Goal: Task Accomplishment & Management: Use online tool/utility

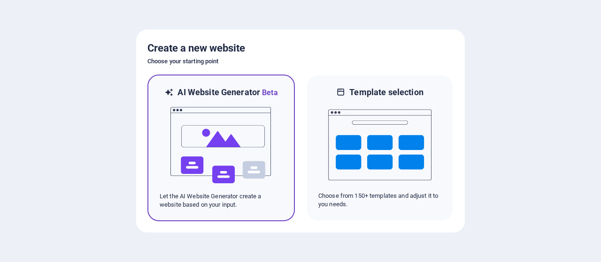
click at [241, 175] on img at bounding box center [221, 146] width 103 height 94
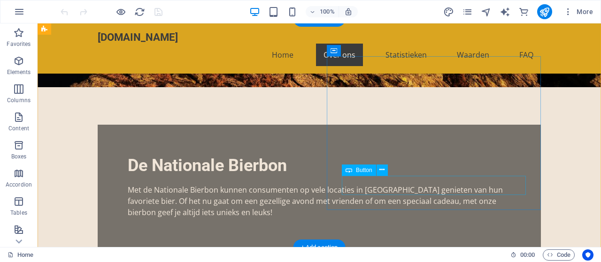
scroll to position [276, 0]
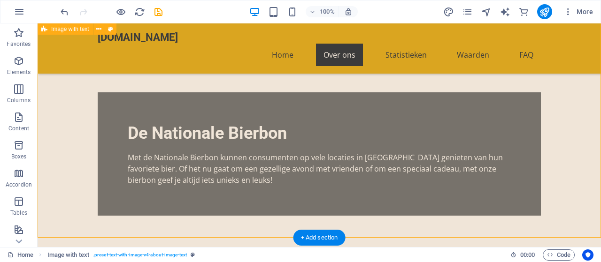
scroll to position [304, 0]
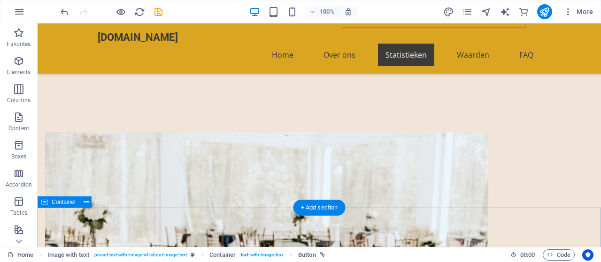
scroll to position [446, 0]
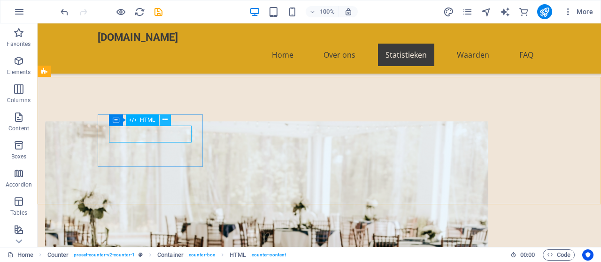
click at [166, 118] on icon at bounding box center [164, 120] width 5 height 10
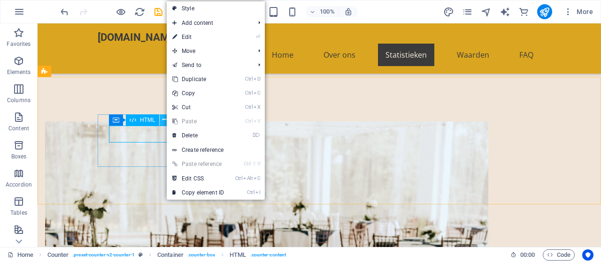
click at [166, 118] on icon at bounding box center [164, 120] width 5 height 10
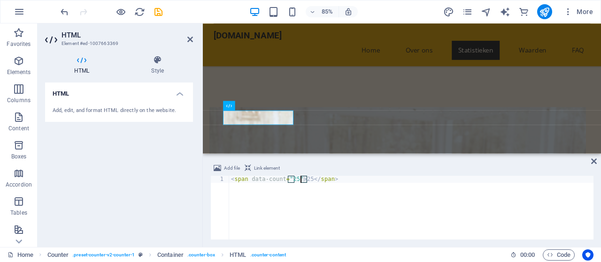
click at [302, 179] on div "< span data-count = "25" > 25 </ span >" at bounding box center [411, 215] width 364 height 78
click at [289, 178] on div "< span data-count = "25" > 25 </ span >" at bounding box center [411, 215] width 364 height 78
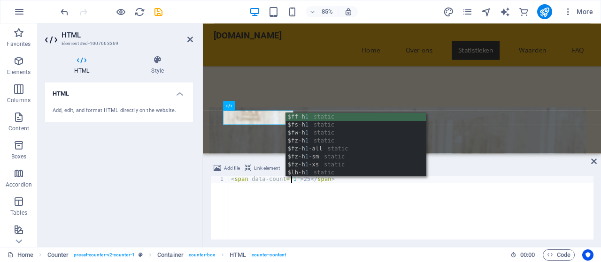
scroll to position [0, 5]
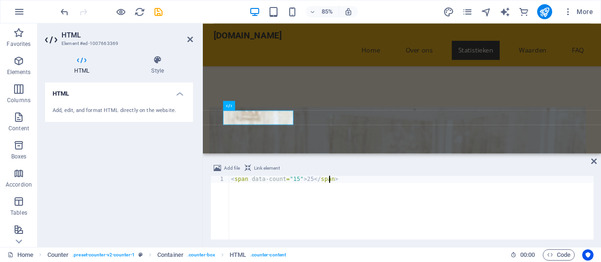
click at [306, 201] on div "< span data-count = "15" > 25 </ span >" at bounding box center [411, 215] width 364 height 78
drag, startPoint x: 306, startPoint y: 178, endPoint x: 300, endPoint y: 178, distance: 6.1
click at [300, 178] on div "< span data-count = "15" > 25 </ span >" at bounding box center [411, 215] width 364 height 78
type textarea "<span data-count="15">15</span>"
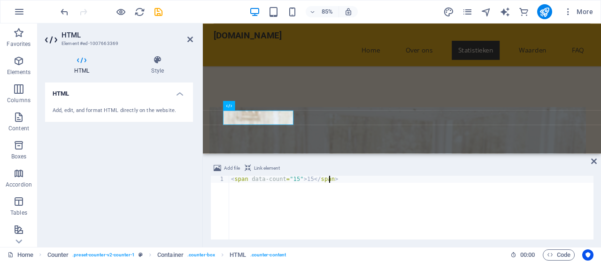
click at [308, 208] on div "< span data-count = "15" > 15 </ span >" at bounding box center [411, 215] width 364 height 78
click at [260, 211] on div "< span data-count = "15" > 15 </ span >" at bounding box center [411, 215] width 364 height 78
click at [595, 159] on icon at bounding box center [594, 162] width 6 height 8
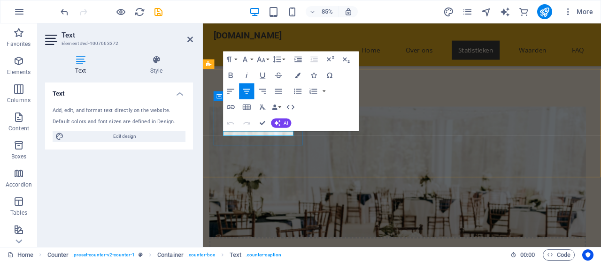
click at [190, 39] on icon at bounding box center [190, 40] width 6 height 8
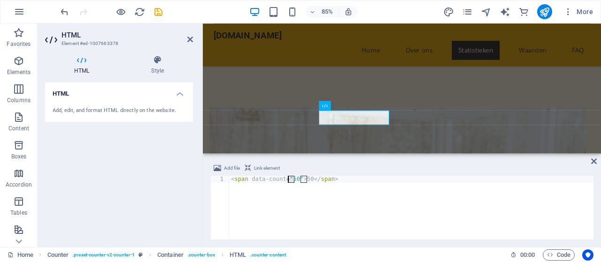
click at [289, 179] on div "< span data-count = "50" > 50 </ span >" at bounding box center [411, 215] width 364 height 78
click at [294, 181] on div "< span data-count = "50" > 50 </ span >" at bounding box center [411, 208] width 364 height 64
click at [289, 179] on div "< span data-count = "50" > 50 </ span >" at bounding box center [411, 215] width 364 height 78
click at [292, 177] on div "< span data-count = "50" > 50 </ span >" at bounding box center [411, 208] width 364 height 64
click at [294, 177] on div "< span data-count = "50" > 50 </ span >" at bounding box center [411, 215] width 364 height 78
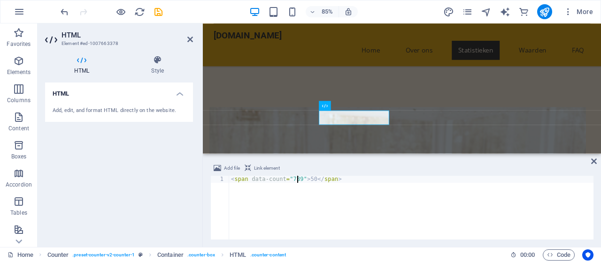
scroll to position [0, 5]
click at [314, 180] on div "< span data-count = "7895" > 50 </ span >" at bounding box center [411, 215] width 364 height 78
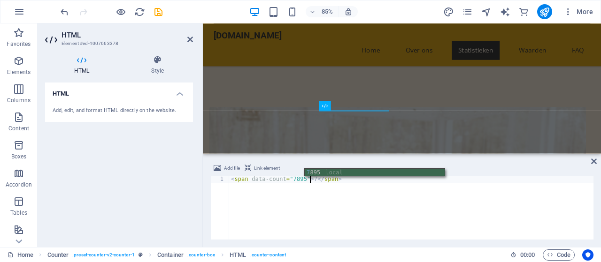
scroll to position [0, 6]
type textarea "<span data-count="7895">7895</span>"
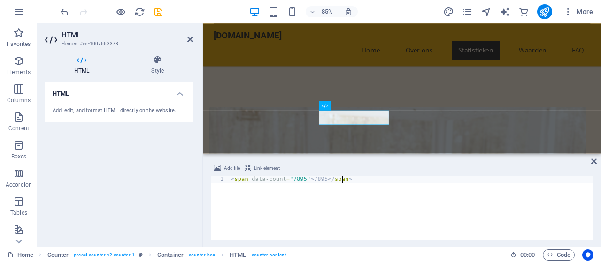
click at [346, 212] on div "< span data-count = "7895" > 7895 </ span >" at bounding box center [411, 215] width 364 height 78
click at [593, 157] on div "Add file Link element 1 2 < span data-count = "7895" > 7895 </ span > ההההההההה…" at bounding box center [402, 201] width 398 height 92
click at [593, 160] on icon at bounding box center [594, 162] width 6 height 8
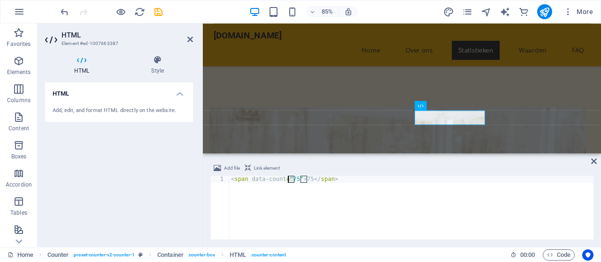
drag, startPoint x: 293, startPoint y: 177, endPoint x: 288, endPoint y: 177, distance: 5.7
click at [288, 177] on div "< span data-count = "75" > 75 </ span >" at bounding box center [411, 215] width 364 height 78
click at [293, 177] on div "< span data-count = "75" > 75 </ span >" at bounding box center [411, 215] width 364 height 78
click at [295, 178] on div "< span data-count = "75" > 75 </ span >" at bounding box center [411, 215] width 364 height 78
click at [295, 178] on div "< span data-count = "75" > 75 </ span >" at bounding box center [411, 208] width 364 height 64
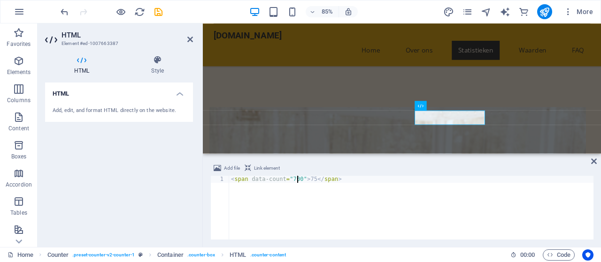
scroll to position [0, 5]
click at [311, 179] on div "< span data-count = "700+" > 75 </ span >" at bounding box center [411, 215] width 364 height 78
click at [313, 179] on div "< span data-count = "700+" > 75 </ span >" at bounding box center [411, 215] width 364 height 78
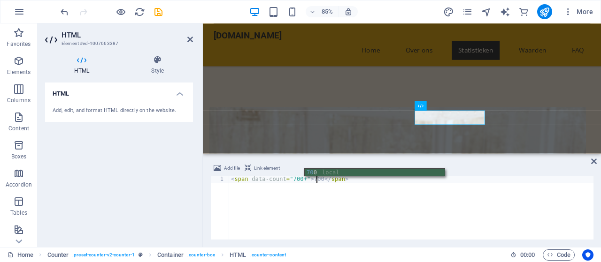
scroll to position [0, 7]
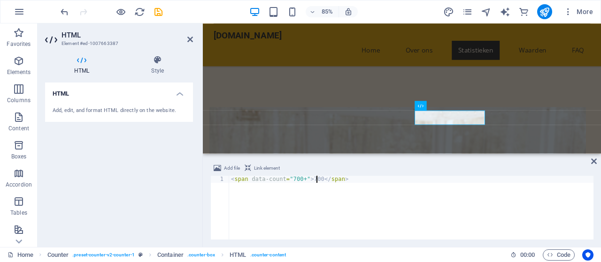
type textarea "<span data-count="700+">700+</span>"
click at [332, 216] on div "< span data-count = "700+" > 700+ </ span >" at bounding box center [411, 215] width 364 height 78
click at [596, 162] on icon at bounding box center [594, 162] width 6 height 8
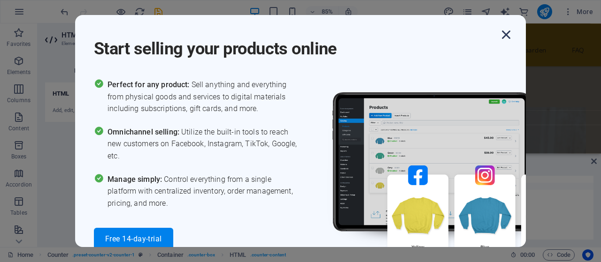
click at [505, 34] on icon "button" at bounding box center [506, 34] width 17 height 17
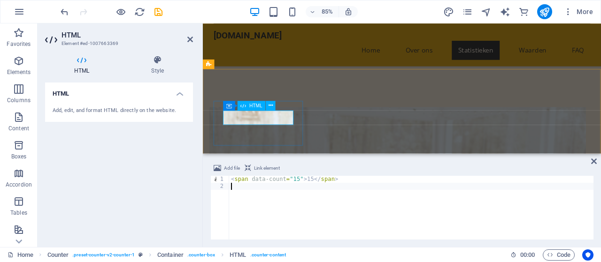
drag, startPoint x: 293, startPoint y: 179, endPoint x: 288, endPoint y: 178, distance: 5.2
click at [288, 178] on div "< span data-count = "15" > 15 </ span >" at bounding box center [411, 215] width 364 height 78
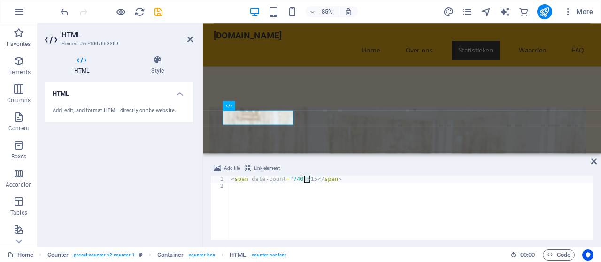
drag, startPoint x: 309, startPoint y: 179, endPoint x: 303, endPoint y: 178, distance: 6.2
click at [303, 178] on div "< span data-count = "740" > 15 </ span >" at bounding box center [411, 215] width 364 height 78
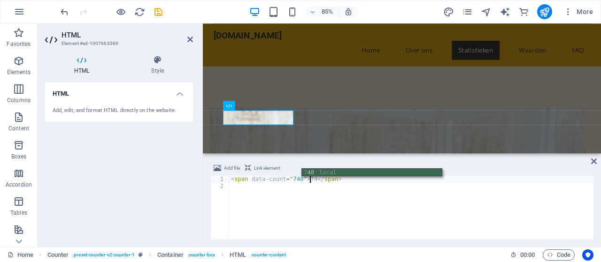
scroll to position [0, 6]
type textarea "<span data-count="740">740</span>"
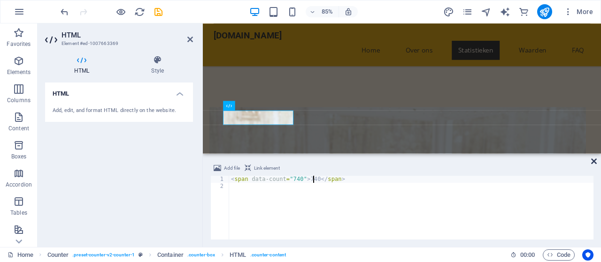
click at [594, 162] on icon at bounding box center [594, 162] width 6 height 8
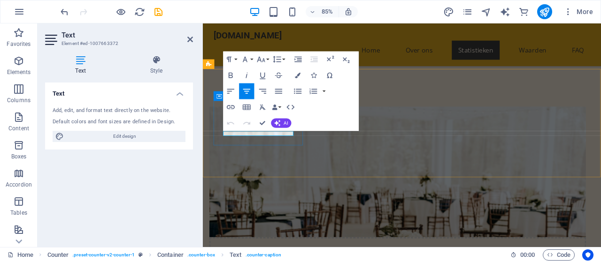
click at [188, 38] on icon at bounding box center [190, 40] width 6 height 8
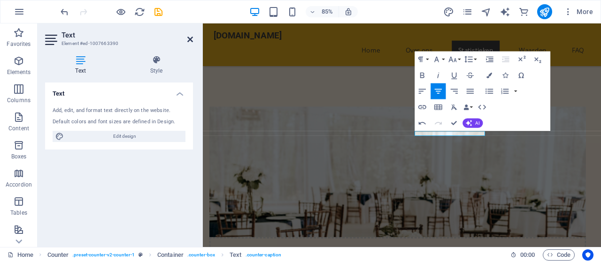
click at [189, 39] on icon at bounding box center [190, 40] width 6 height 8
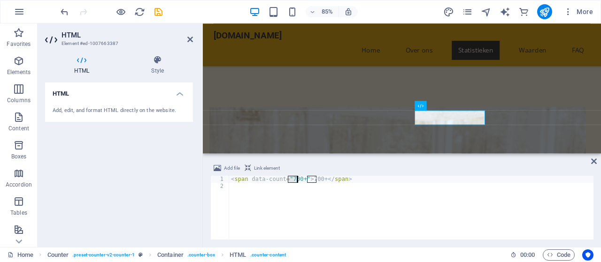
drag, startPoint x: 289, startPoint y: 178, endPoint x: 296, endPoint y: 180, distance: 7.6
click at [296, 180] on div "< span data-count = "700+" > 700+ </ span >" at bounding box center [411, 215] width 364 height 78
drag, startPoint x: 314, startPoint y: 180, endPoint x: 322, endPoint y: 180, distance: 7.5
click at [322, 180] on div "< span data-count = "8.990+" > 700+ </ span >" at bounding box center [411, 215] width 364 height 78
type textarea "<span data-count="8.990+">8.990+</span>"
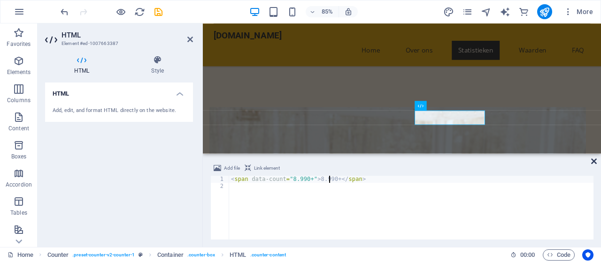
click at [593, 159] on icon at bounding box center [594, 162] width 6 height 8
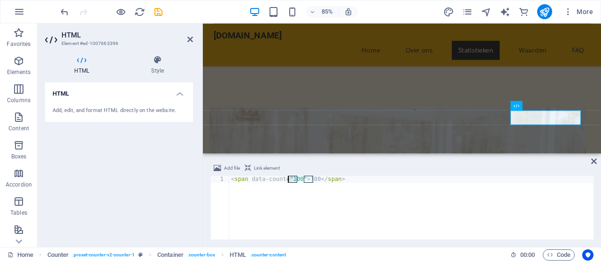
drag, startPoint x: 296, startPoint y: 180, endPoint x: 289, endPoint y: 180, distance: 7.1
click at [289, 180] on div "< span data-count = "100" > 100 </ span >" at bounding box center [411, 215] width 364 height 78
drag, startPoint x: 317, startPoint y: 177, endPoint x: 311, endPoint y: 177, distance: 6.6
click at [311, 177] on div "< span data-count = "1.860" > 100 </ span >" at bounding box center [411, 215] width 364 height 78
type textarea "<span data-count="1.860">1.860</span>"
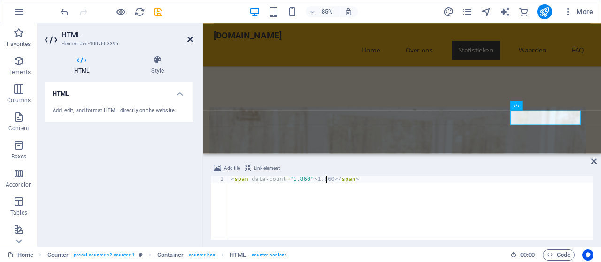
click at [190, 41] on icon at bounding box center [190, 40] width 6 height 8
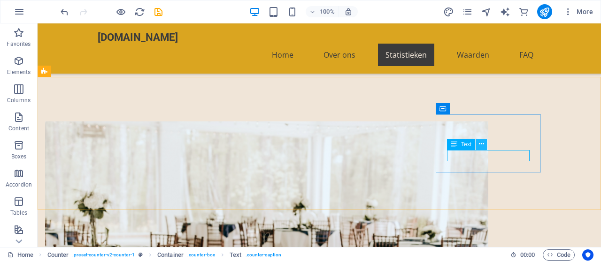
click at [479, 143] on icon at bounding box center [481, 144] width 5 height 10
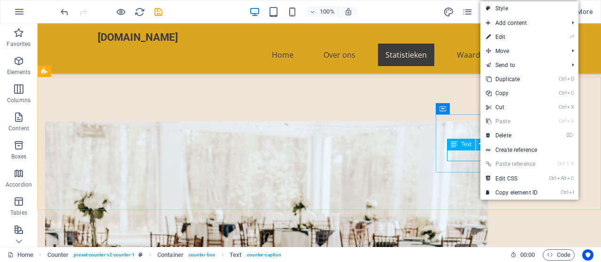
click at [479, 143] on icon at bounding box center [481, 144] width 5 height 10
click at [453, 145] on icon at bounding box center [454, 144] width 7 height 11
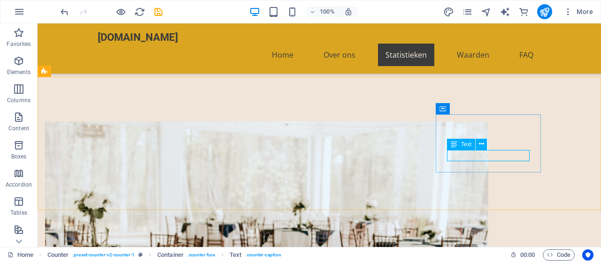
click at [457, 145] on icon at bounding box center [454, 144] width 7 height 11
click at [481, 143] on icon at bounding box center [481, 144] width 5 height 10
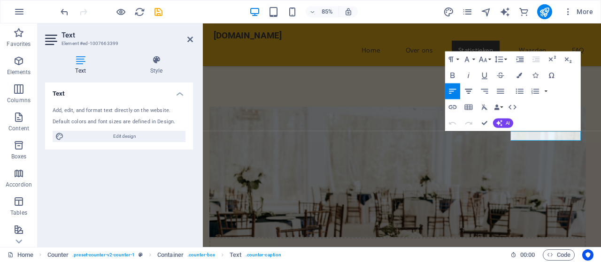
click at [469, 91] on icon "button" at bounding box center [468, 91] width 7 height 5
click at [489, 58] on button "Font Size" at bounding box center [484, 59] width 15 height 16
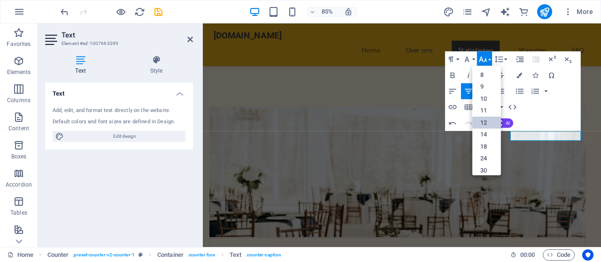
scroll to position [67, 0]
click at [486, 80] on link "14" at bounding box center [486, 78] width 29 height 12
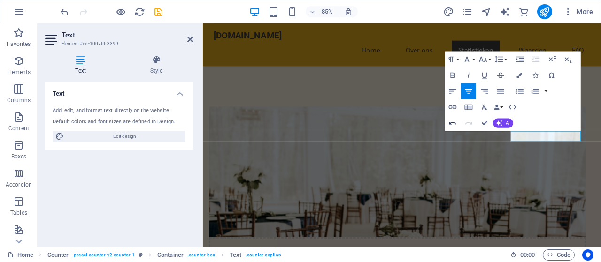
click at [453, 123] on icon "button" at bounding box center [452, 123] width 7 height 3
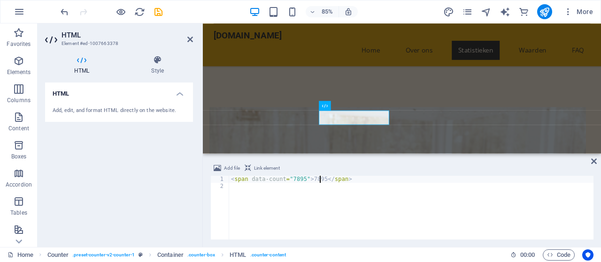
click at [319, 178] on div "< span data-count = "7895" > 7895 </ span >" at bounding box center [411, 215] width 364 height 78
type textarea "<span data-count="7895">7895+</span>"
click at [355, 220] on div "< span data-count = "7895" > 7895+ </ span >" at bounding box center [411, 215] width 364 height 78
click at [183, 202] on div "HTML Add, edit, and format HTML directly on the website." at bounding box center [119, 161] width 148 height 157
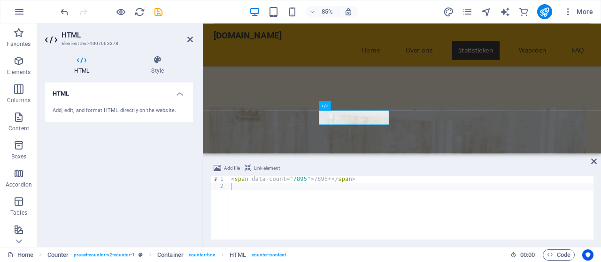
click at [183, 202] on div "HTML Add, edit, and format HTML directly on the website." at bounding box center [119, 161] width 148 height 157
click at [307, 214] on div "< span data-count = "7895" > 7895+ </ span >" at bounding box center [411, 215] width 364 height 78
click at [189, 40] on icon at bounding box center [190, 40] width 6 height 8
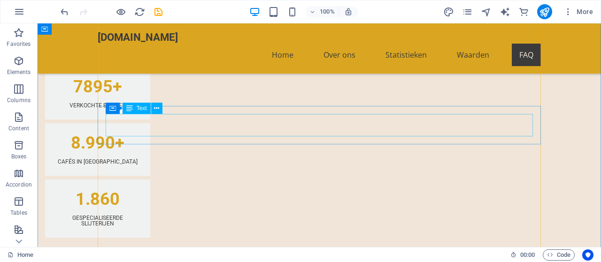
scroll to position [979, 0]
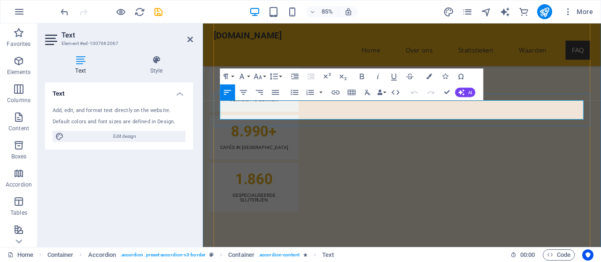
click at [182, 170] on div "Text Add, edit, and format text directly on the website. Default colors and fon…" at bounding box center [119, 161] width 148 height 157
click at [190, 38] on icon at bounding box center [190, 40] width 6 height 8
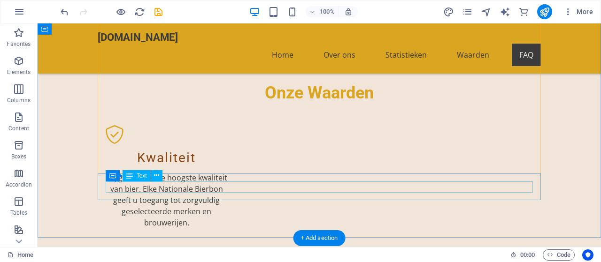
scroll to position [1231, 0]
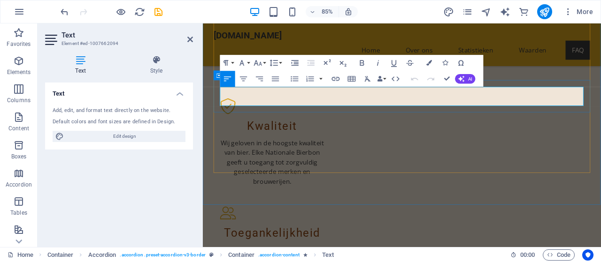
drag, startPoint x: 228, startPoint y: 103, endPoint x: 207, endPoint y: 105, distance: 21.2
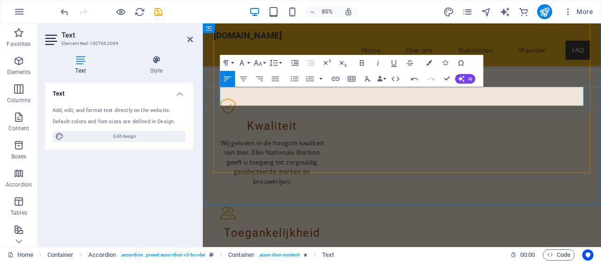
drag, startPoint x: 339, startPoint y: 103, endPoint x: 418, endPoint y: 116, distance: 80.3
click at [186, 40] on header "Text Element #ed-1007662094" at bounding box center [119, 35] width 148 height 24
click at [193, 41] on icon at bounding box center [190, 40] width 6 height 8
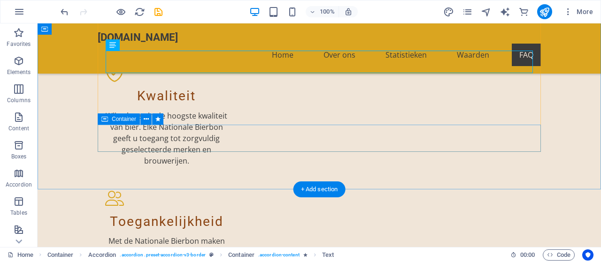
scroll to position [1278, 0]
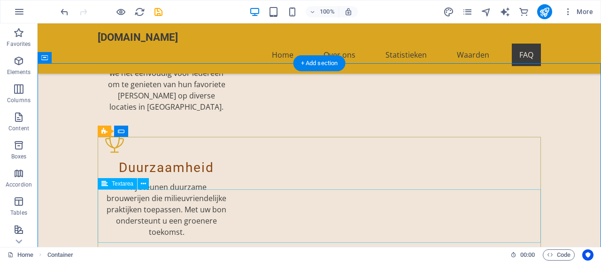
scroll to position [1403, 0]
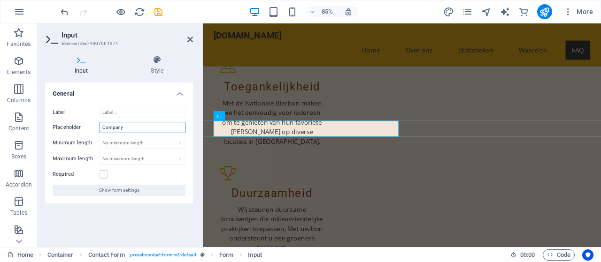
drag, startPoint x: 125, startPoint y: 128, endPoint x: 92, endPoint y: 124, distance: 33.0
click at [100, 124] on input "Company" at bounding box center [143, 127] width 86 height 11
type input "Bedrijf"
click at [124, 228] on div "General Label Placeholder Bedrijf Minimum length No minimum length chars Maximu…" at bounding box center [119, 161] width 148 height 157
click at [191, 39] on icon at bounding box center [190, 40] width 6 height 8
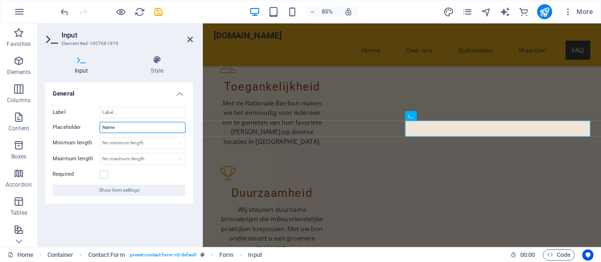
drag, startPoint x: 116, startPoint y: 125, endPoint x: 83, endPoint y: 126, distance: 32.9
click at [100, 126] on input "Name" at bounding box center [143, 127] width 86 height 11
type input "Naam"
click at [190, 41] on icon at bounding box center [190, 40] width 6 height 8
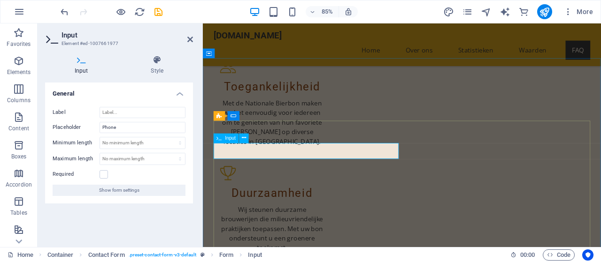
drag, startPoint x: 245, startPoint y: 176, endPoint x: 184, endPoint y: 171, distance: 61.2
type input "Telefoonnummer"
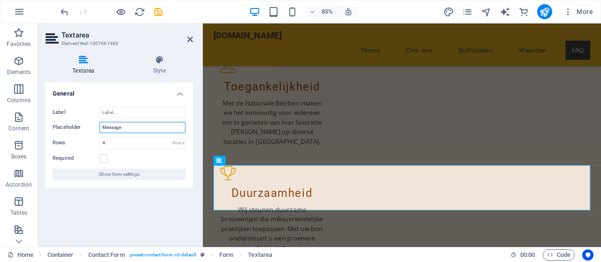
drag, startPoint x: 123, startPoint y: 130, endPoint x: 84, endPoint y: 130, distance: 39.4
click at [100, 130] on input "Message" at bounding box center [143, 127] width 86 height 11
type input "Bericht"
click at [191, 41] on icon at bounding box center [190, 40] width 6 height 8
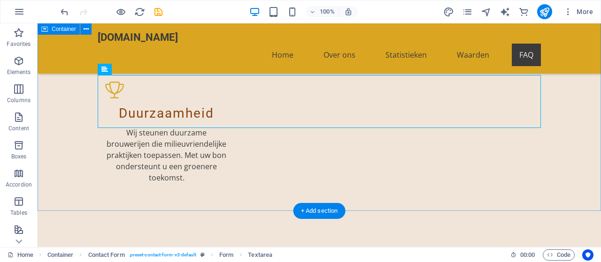
scroll to position [1519, 0]
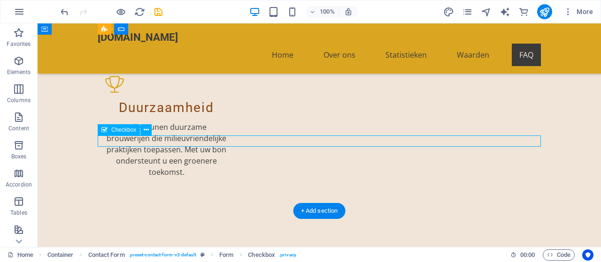
click at [181, 139] on div "Drag here to replace the existing content. Press “Ctrl” if you want to create a…" at bounding box center [319, 135] width 563 height 224
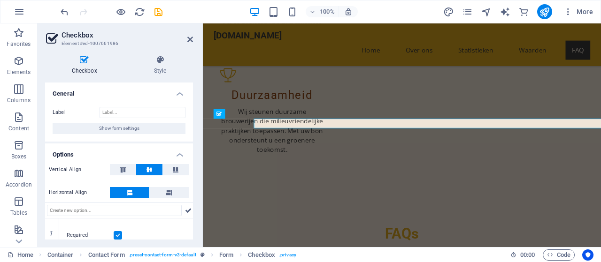
drag, startPoint x: 143, startPoint y: 116, endPoint x: 139, endPoint y: 105, distance: 11.6
click at [181, 139] on div "Label Show form settings" at bounding box center [119, 121] width 148 height 42
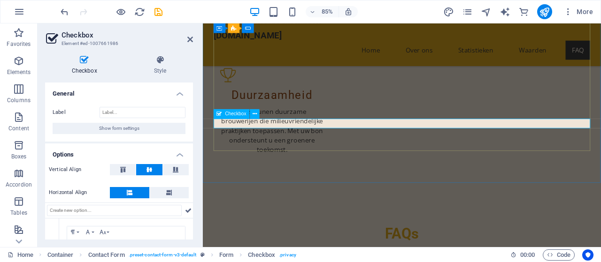
click at [192, 39] on icon at bounding box center [190, 40] width 6 height 8
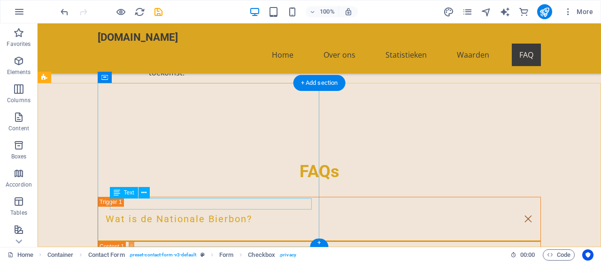
scroll to position [1647, 0]
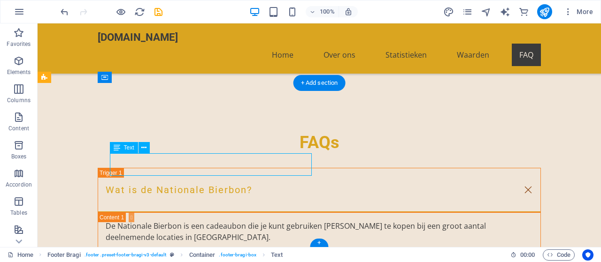
click at [170, 170] on div "H2 Text on background Container Menu Bar Spacer Text H2 Image with text Contain…" at bounding box center [319, 135] width 563 height 224
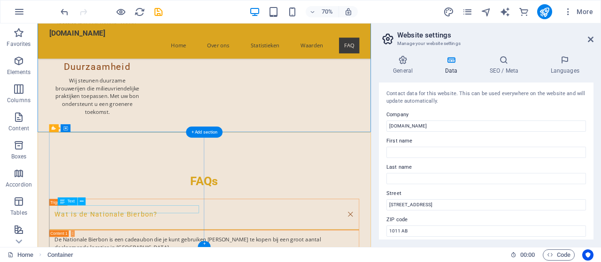
scroll to position [1551, 0]
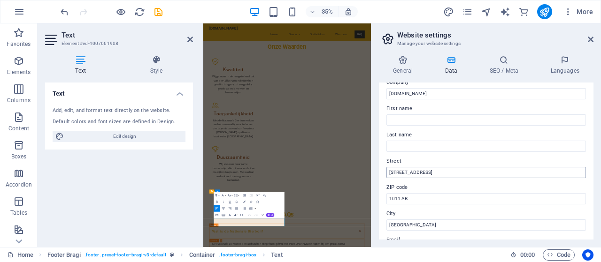
scroll to position [54, 0]
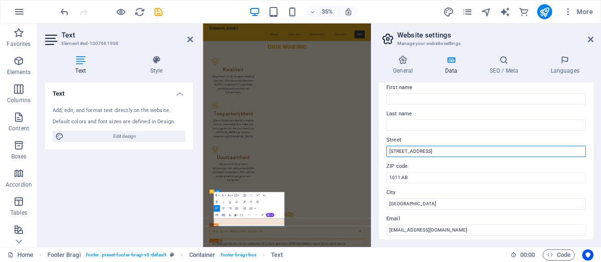
drag, startPoint x: 421, startPoint y: 150, endPoint x: 388, endPoint y: 150, distance: 32.9
click at [388, 150] on input "Vonderweg 10" at bounding box center [486, 151] width 200 height 11
type input "[STREET_ADDRESS]"
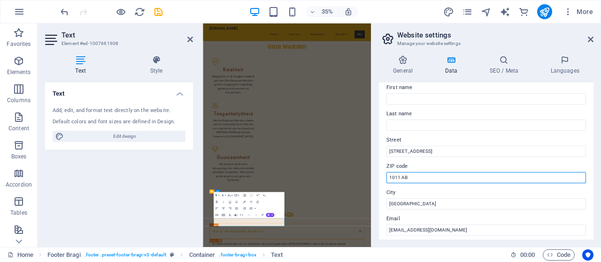
drag, startPoint x: 410, startPoint y: 178, endPoint x: 338, endPoint y: 177, distance: 71.9
click at [386, 177] on input "1011 AB" at bounding box center [486, 177] width 200 height 11
type input "1731RH"
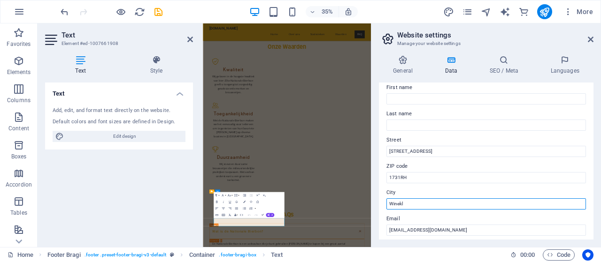
click at [404, 204] on input "Winekl" at bounding box center [486, 204] width 200 height 11
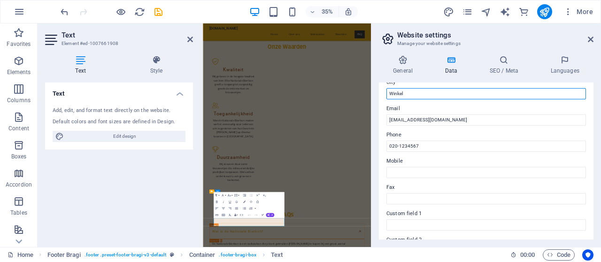
scroll to position [165, 0]
type input "Winkel"
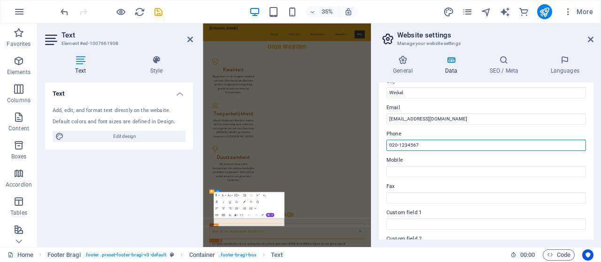
click at [414, 144] on input "020-1234567" at bounding box center [486, 145] width 200 height 11
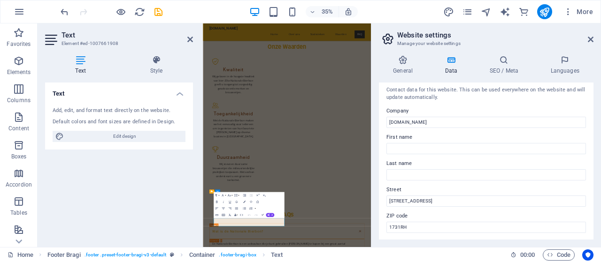
scroll to position [0, 0]
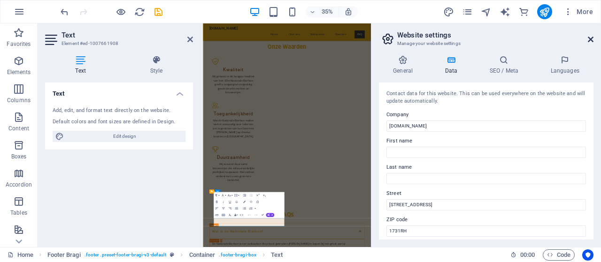
click at [592, 39] on icon at bounding box center [591, 40] width 6 height 8
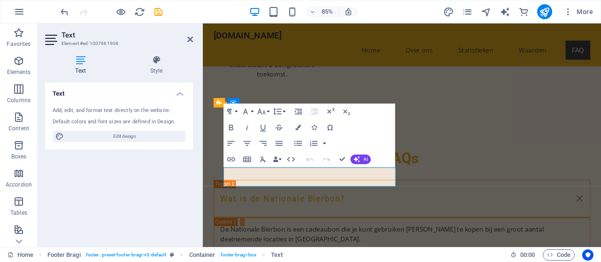
click at [123, 206] on div "Text Add, edit, and format text directly on the website. Default colors and fon…" at bounding box center [119, 161] width 148 height 157
click at [154, 175] on div "Text Add, edit, and format text directly on the website. Default colors and fon…" at bounding box center [119, 161] width 148 height 157
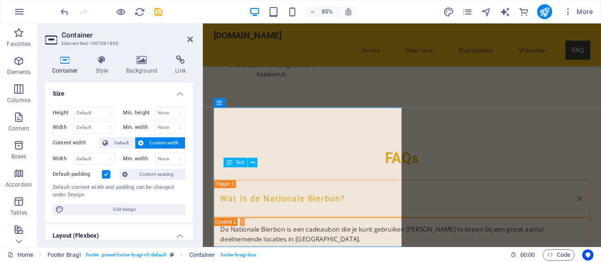
click at [194, 40] on aside "Container Element #ed-1007661893 Container Style Background Link Size Height De…" at bounding box center [120, 135] width 165 height 224
click at [190, 39] on icon at bounding box center [190, 40] width 6 height 8
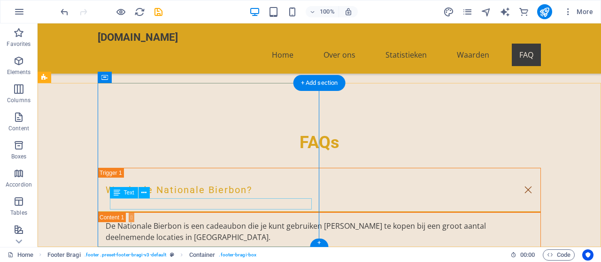
scroll to position [1604, 0]
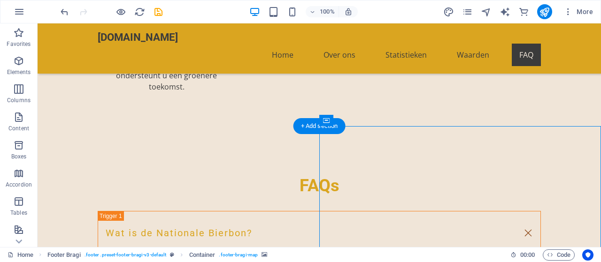
select select "px"
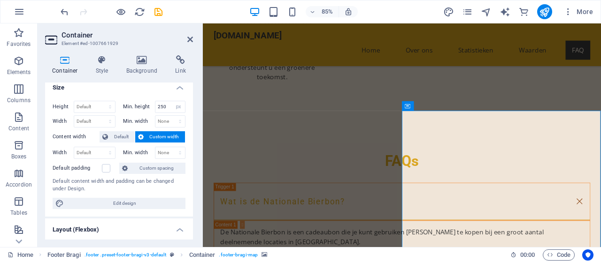
scroll to position [0, 0]
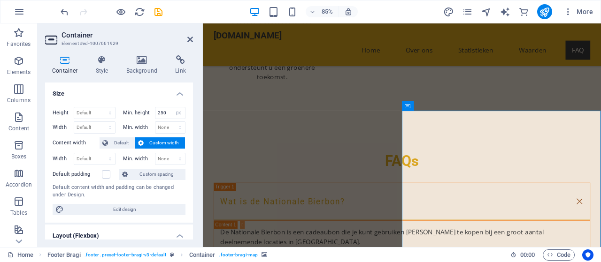
click at [191, 34] on h2 "Container" at bounding box center [127, 35] width 131 height 8
click at [187, 37] on icon at bounding box center [190, 40] width 6 height 8
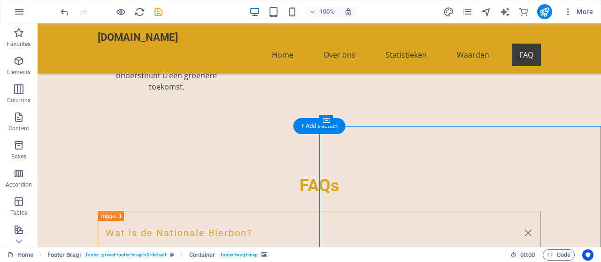
scroll to position [1604, 0]
click at [489, 250] on div "Home Footer Bragi . footer .preset-footer-bragi-v3-default Container . footer-b…" at bounding box center [255, 255] width 495 height 11
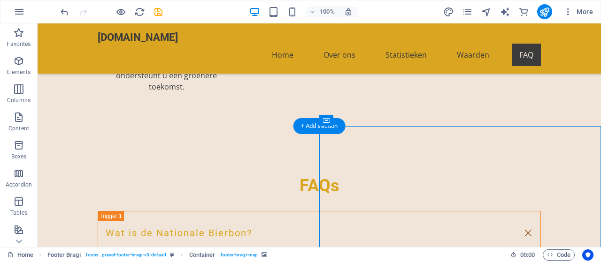
select select "px"
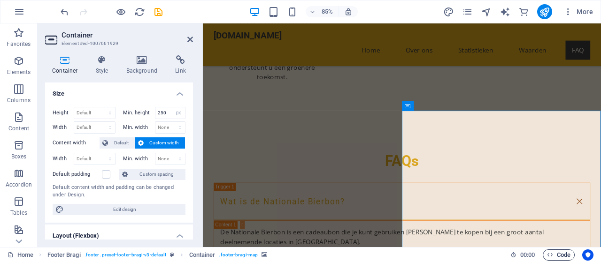
click at [558, 255] on span "Code" at bounding box center [558, 255] width 23 height 11
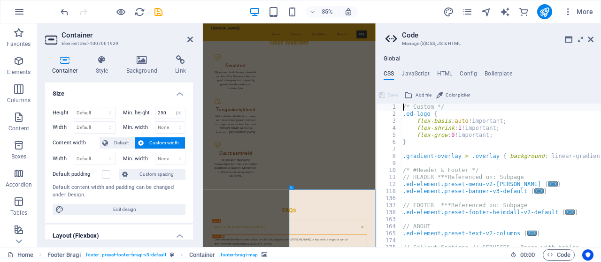
scroll to position [0, 0]
click at [591, 39] on icon at bounding box center [591, 40] width 6 height 8
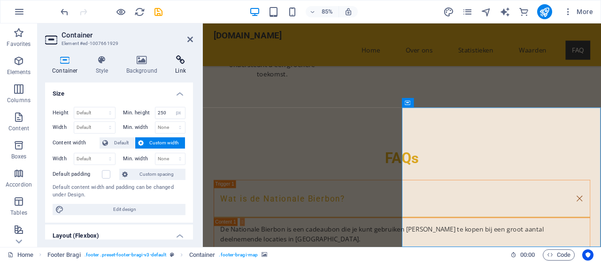
click at [181, 60] on icon at bounding box center [180, 59] width 25 height 9
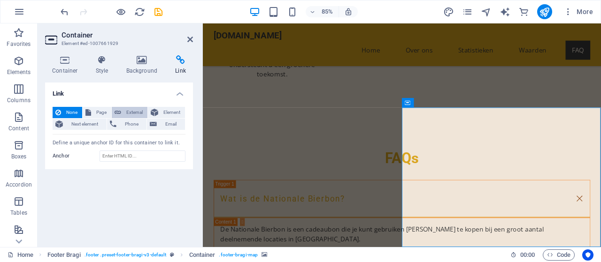
click at [136, 111] on span "External" at bounding box center [134, 112] width 21 height 11
select select "blank"
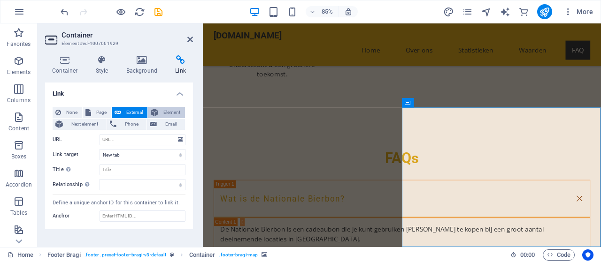
click at [167, 111] on span "Element" at bounding box center [171, 112] width 21 height 11
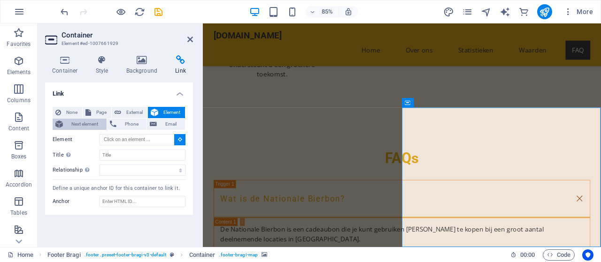
click at [76, 124] on span "Next element" at bounding box center [85, 124] width 38 height 11
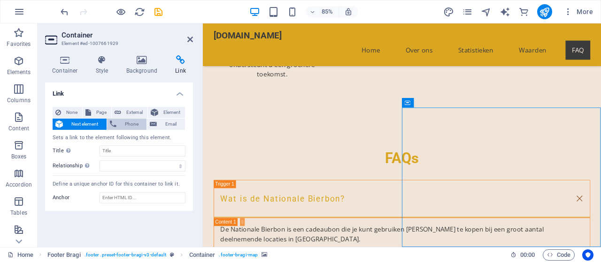
click at [139, 124] on span "Phone" at bounding box center [131, 124] width 25 height 11
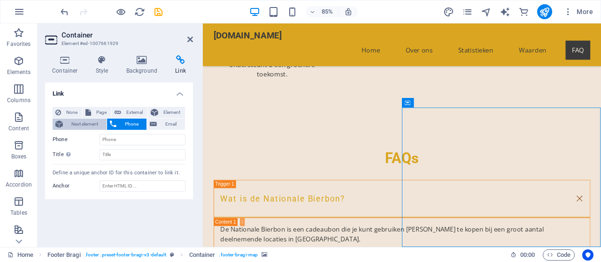
click at [82, 124] on span "Next element" at bounding box center [85, 124] width 38 height 11
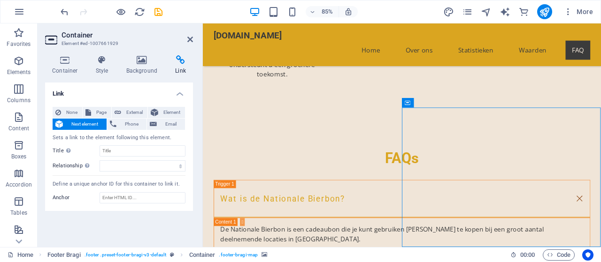
click at [82, 124] on span "Next element" at bounding box center [85, 124] width 38 height 11
click at [169, 108] on span "Element" at bounding box center [171, 112] width 21 height 11
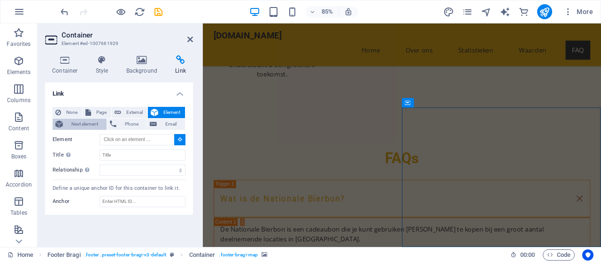
click at [76, 125] on span "Next element" at bounding box center [85, 124] width 38 height 11
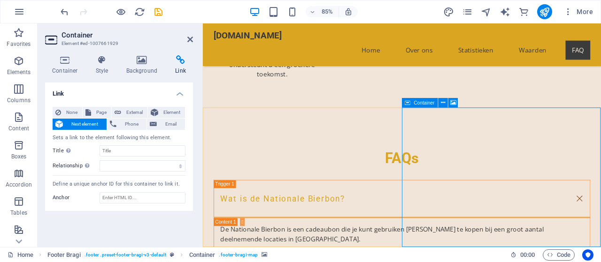
click at [444, 103] on icon at bounding box center [443, 103] width 4 height 8
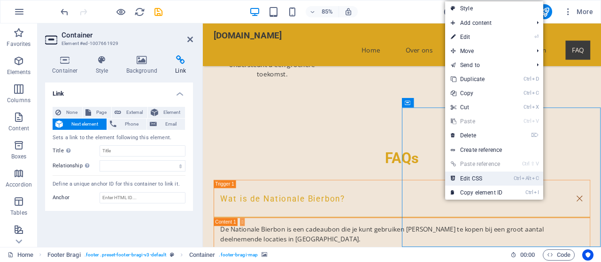
click at [481, 178] on link "Ctrl Alt C Edit CSS" at bounding box center [476, 179] width 63 height 14
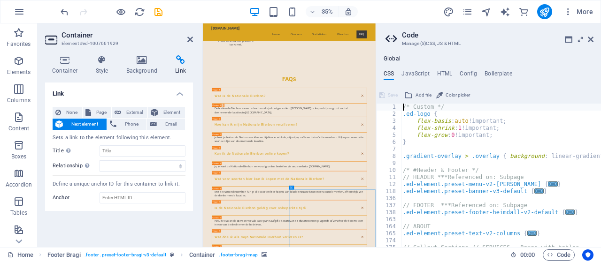
scroll to position [1231, 0]
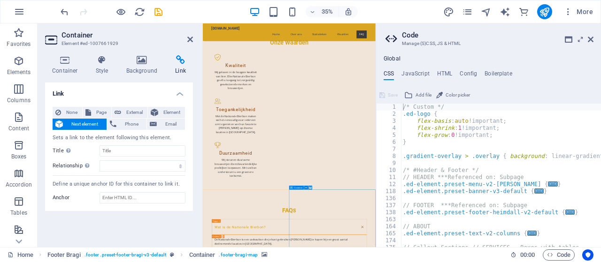
click at [139, 228] on div "Link None Page External Element Next element Phone Email Sets a link to the ele…" at bounding box center [119, 161] width 148 height 157
click at [589, 40] on icon at bounding box center [591, 40] width 6 height 8
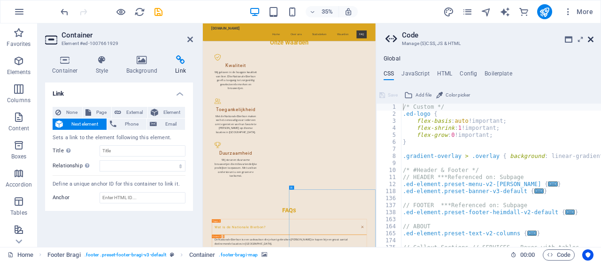
scroll to position [1608, 0]
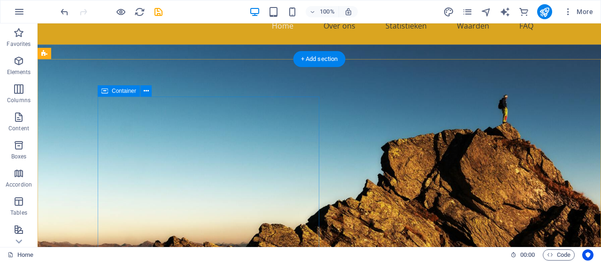
scroll to position [0, 0]
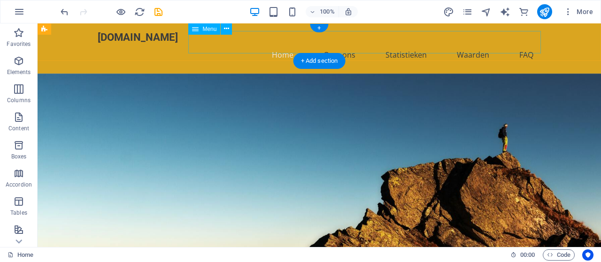
click at [343, 44] on nav "Home Over ons Statistieken Waarden FAQ" at bounding box center [319, 55] width 443 height 23
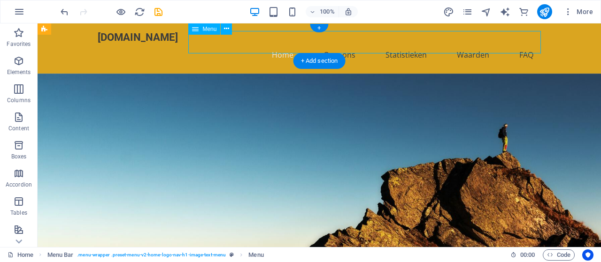
click at [343, 44] on nav "Home Over ons Statistieken Waarden FAQ" at bounding box center [319, 55] width 443 height 23
click at [350, 44] on nav "Home Over ons Statistieken Waarden FAQ" at bounding box center [319, 55] width 443 height 23
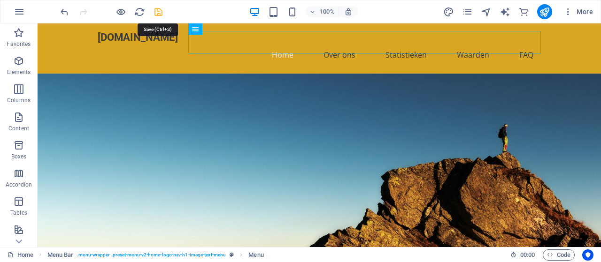
click at [158, 12] on icon "save" at bounding box center [158, 12] width 11 height 11
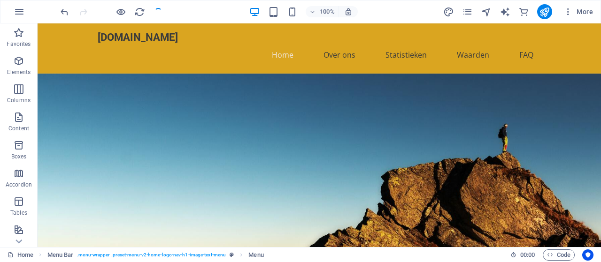
checkbox input "false"
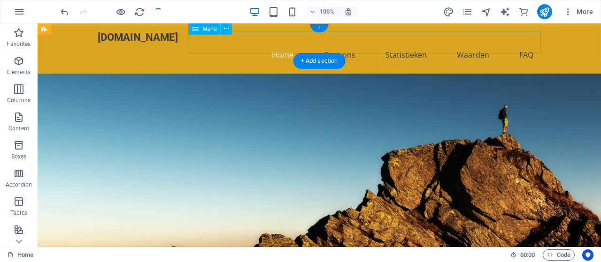
click at [532, 44] on nav "Home Over ons Statistieken Waarden FAQ" at bounding box center [319, 55] width 443 height 23
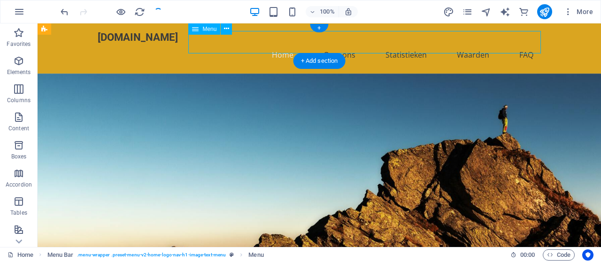
click at [474, 44] on nav "Home Over ons Statistieken Waarden FAQ" at bounding box center [319, 55] width 443 height 23
click at [412, 44] on nav "Home Over ons Statistieken Waarden FAQ" at bounding box center [319, 55] width 443 height 23
click at [391, 44] on nav "Home Over ons Statistieken Waarden FAQ" at bounding box center [319, 55] width 443 height 23
click at [342, 44] on nav "Home Over ons Statistieken Waarden FAQ" at bounding box center [319, 55] width 443 height 23
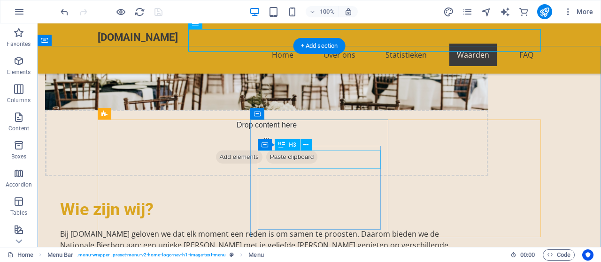
scroll to position [609, 0]
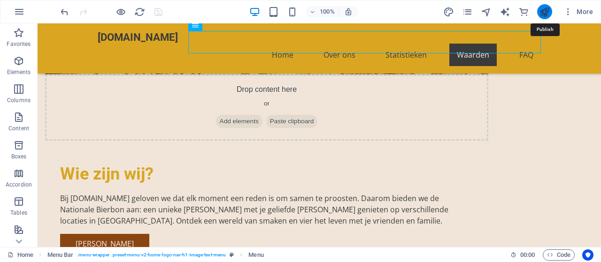
click at [545, 9] on icon "publish" at bounding box center [544, 12] width 11 height 11
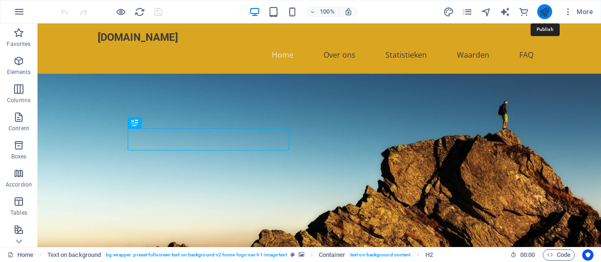
click at [546, 10] on icon "publish" at bounding box center [544, 12] width 11 height 11
click at [582, 11] on span "More" at bounding box center [578, 11] width 30 height 9
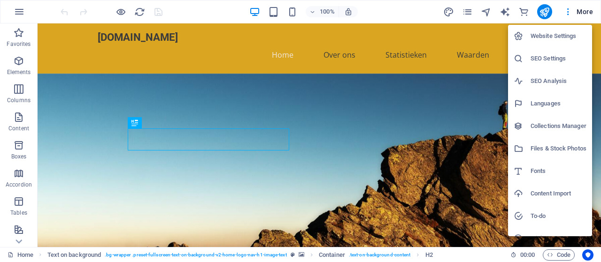
click at [552, 36] on h6 "Website Settings" at bounding box center [559, 36] width 56 height 11
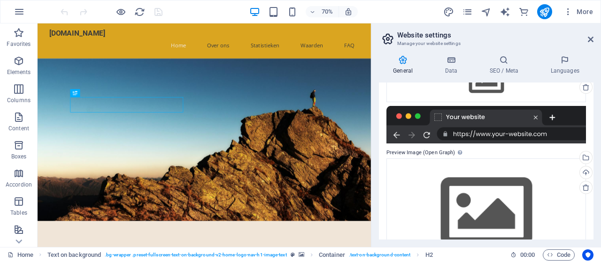
scroll to position [127, 0]
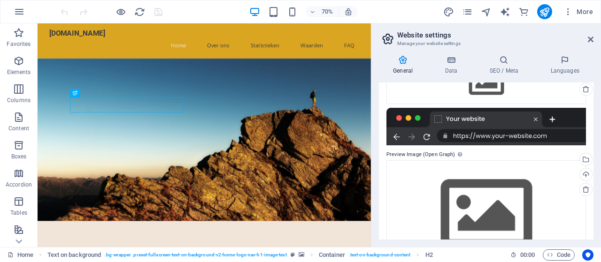
click at [491, 138] on div at bounding box center [486, 127] width 200 height 38
click at [511, 137] on div at bounding box center [486, 127] width 200 height 38
click at [428, 136] on div at bounding box center [486, 127] width 200 height 38
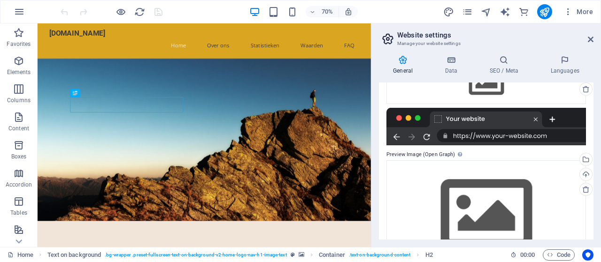
click at [493, 135] on div at bounding box center [486, 127] width 200 height 38
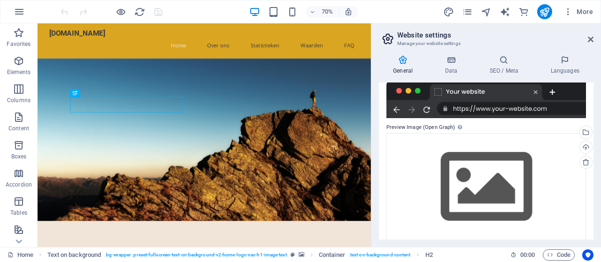
scroll to position [162, 0]
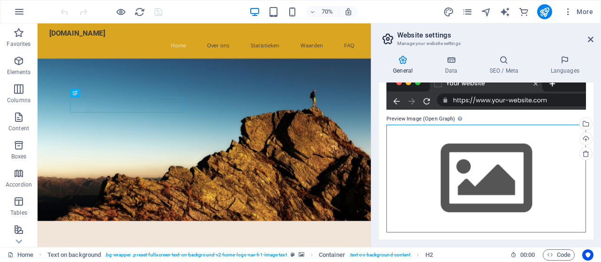
click at [510, 151] on div "Drag files here, click to choose files or select files from Files or our free s…" at bounding box center [486, 179] width 200 height 108
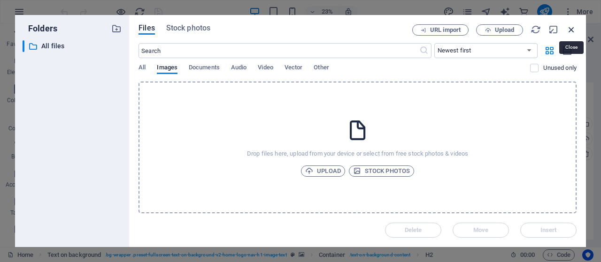
click at [572, 30] on icon "button" at bounding box center [571, 29] width 10 height 10
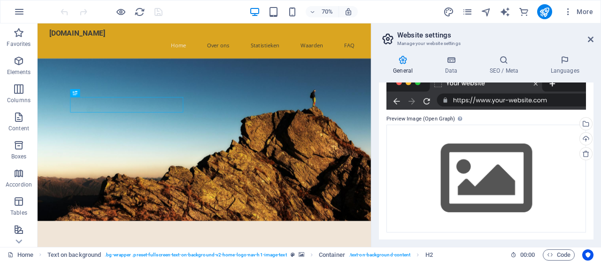
click at [499, 105] on div at bounding box center [486, 91] width 200 height 38
click at [446, 64] on icon at bounding box center [451, 59] width 41 height 9
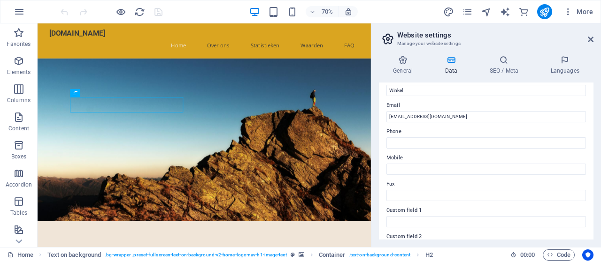
scroll to position [293, 0]
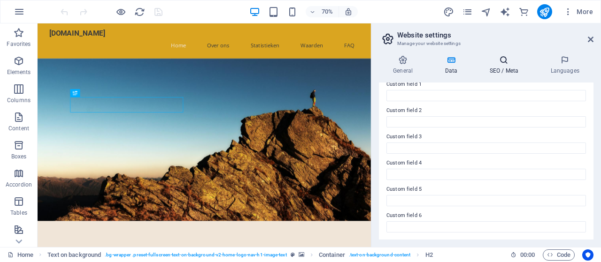
click at [506, 67] on h4 "SEO / Meta" at bounding box center [505, 65] width 61 height 20
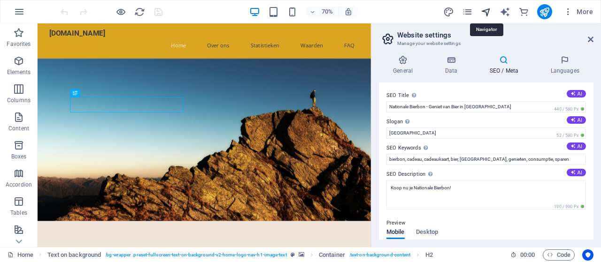
click at [488, 10] on icon "navigator" at bounding box center [486, 12] width 11 height 11
click at [491, 12] on icon "navigator" at bounding box center [486, 12] width 11 height 11
click at [589, 40] on icon at bounding box center [591, 40] width 6 height 8
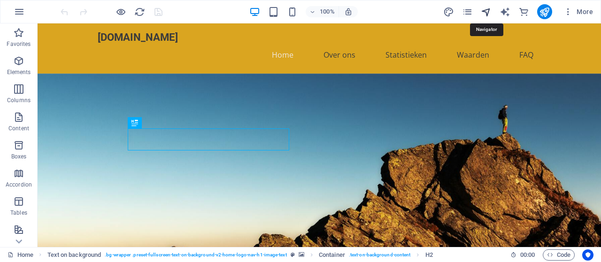
click at [492, 15] on icon "navigator" at bounding box center [486, 12] width 11 height 11
click at [492, 13] on icon "navigator" at bounding box center [486, 12] width 11 height 11
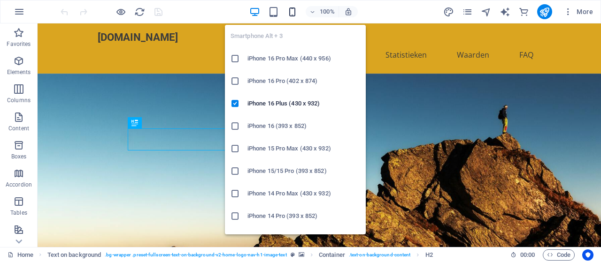
click at [288, 10] on icon "button" at bounding box center [292, 12] width 11 height 11
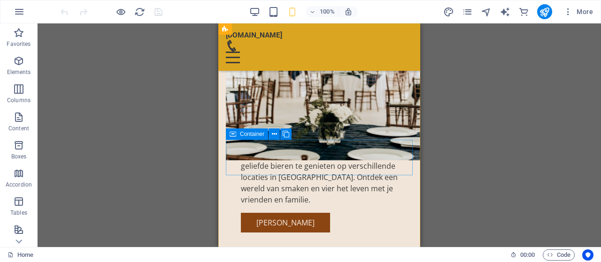
scroll to position [538, 0]
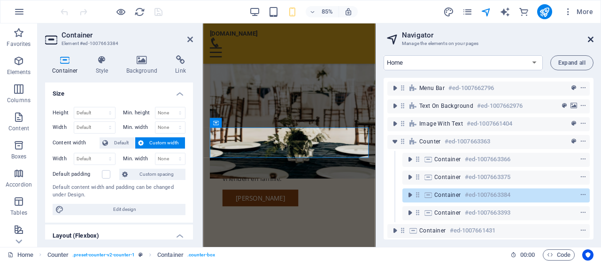
click at [590, 40] on icon at bounding box center [591, 40] width 6 height 8
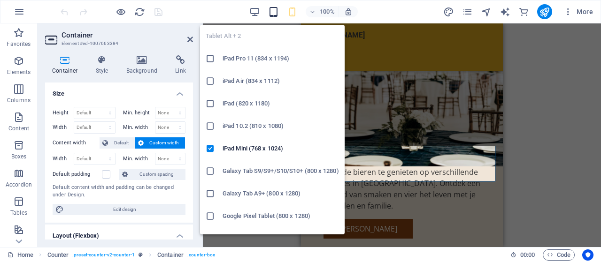
click at [275, 9] on icon "button" at bounding box center [273, 12] width 11 height 11
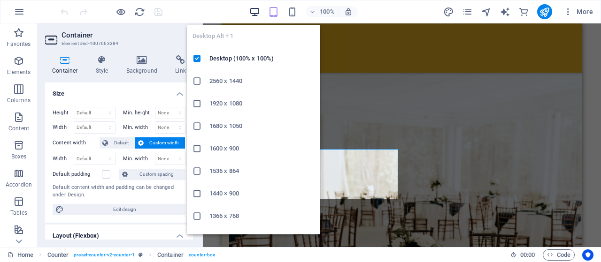
click at [255, 15] on icon "button" at bounding box center [254, 12] width 11 height 11
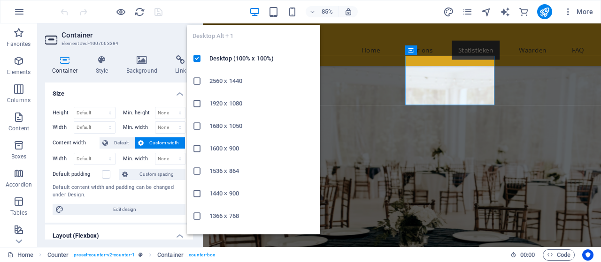
scroll to position [499, 0]
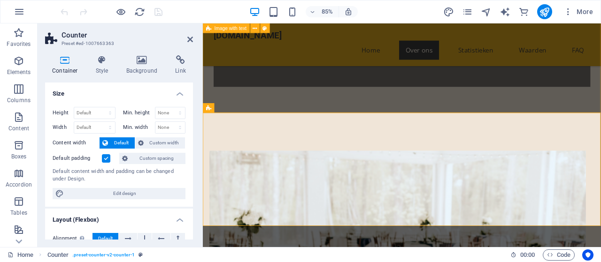
scroll to position [393, 0]
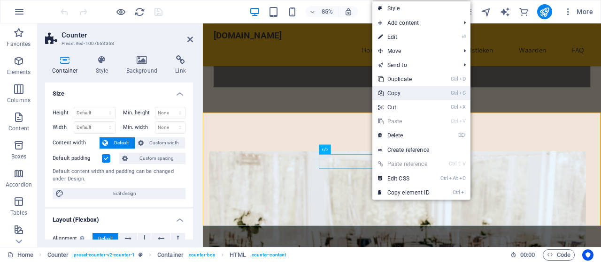
click at [399, 92] on link "Ctrl C Copy" at bounding box center [403, 93] width 63 height 14
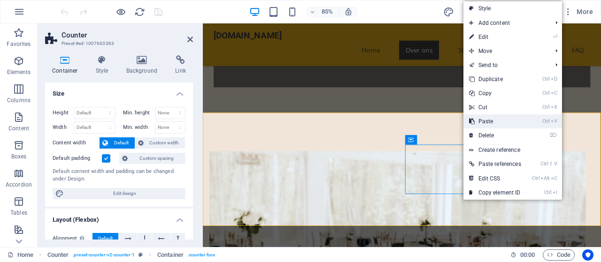
click at [489, 120] on link "Ctrl V Paste" at bounding box center [494, 122] width 63 height 14
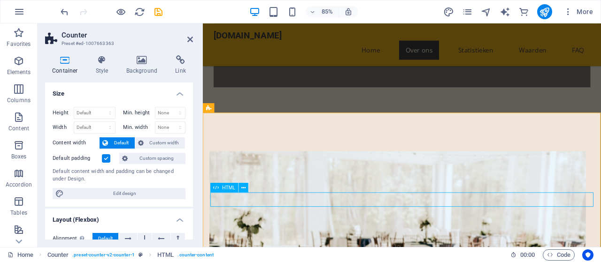
drag, startPoint x: 448, startPoint y: 211, endPoint x: 505, endPoint y: 173, distance: 68.4
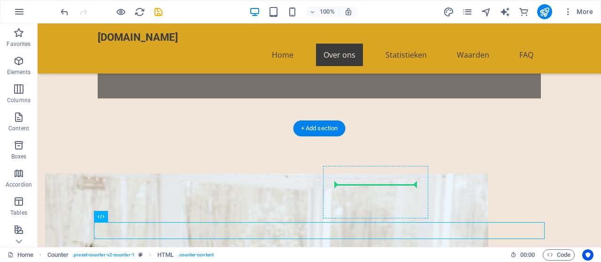
drag, startPoint x: 273, startPoint y: 210, endPoint x: 371, endPoint y: 185, distance: 101.6
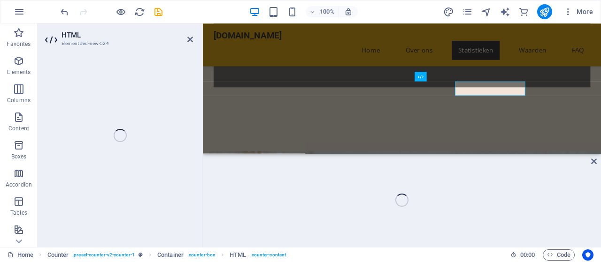
scroll to position [487, 0]
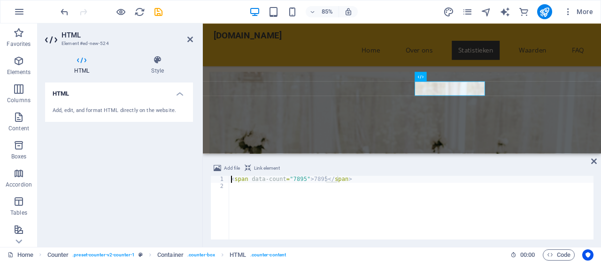
click at [291, 180] on div "< span data-count = "7895" > 7895 </ span >" at bounding box center [411, 215] width 364 height 78
click at [291, 180] on div "< span data-count = "7895" > 7895 </ span >" at bounding box center [411, 208] width 364 height 64
click at [291, 180] on div "< span data-count = "7895" > 7895 </ span >" at bounding box center [411, 215] width 364 height 78
click at [293, 179] on div "< span data-count = "7895" > 7895 </ span >" at bounding box center [411, 208] width 364 height 64
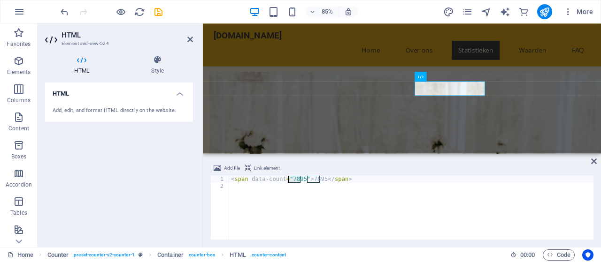
click at [293, 179] on div "< span data-count = "7895" > 7895 </ span >" at bounding box center [411, 215] width 364 height 78
click at [313, 181] on div "< span data-count = "8900" > 7895 </ span >" at bounding box center [411, 215] width 364 height 78
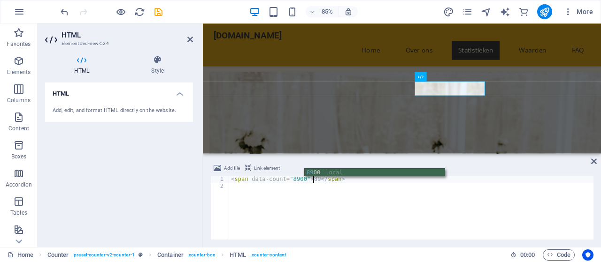
type textarea "<span data-count="8900">8900</span>"
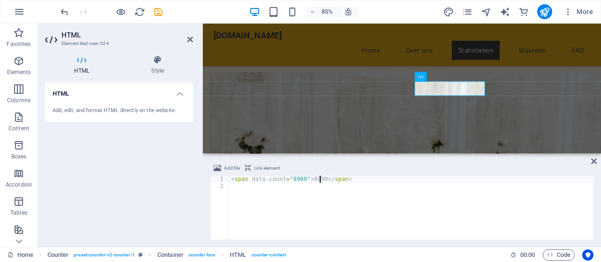
scroll to position [0, 7]
click at [331, 215] on div "< span data-count = "8900" > 8900 </ span >" at bounding box center [411, 215] width 364 height 78
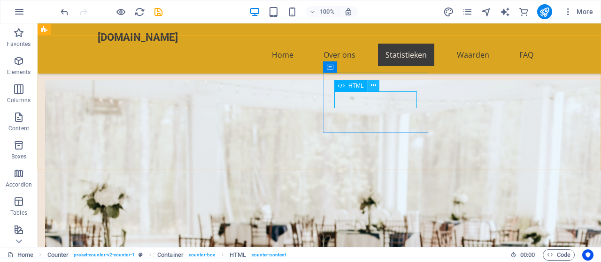
click at [372, 84] on icon at bounding box center [373, 86] width 5 height 10
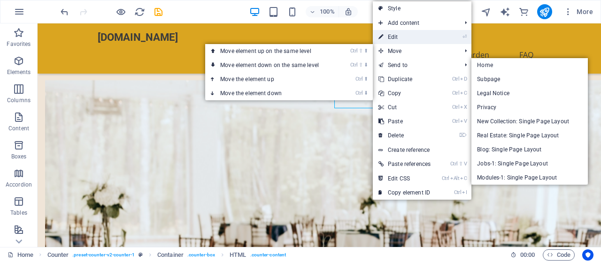
click at [400, 36] on link "⏎ Edit" at bounding box center [404, 37] width 63 height 14
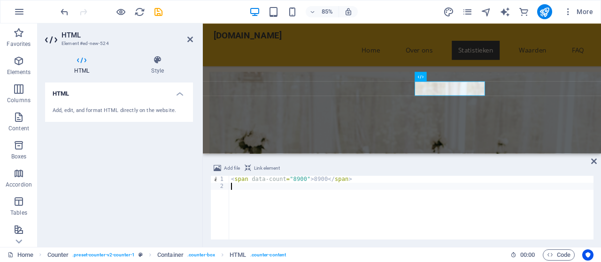
type textarea "<span data-count="8900">8900</span>"
click at [591, 162] on icon at bounding box center [594, 162] width 6 height 8
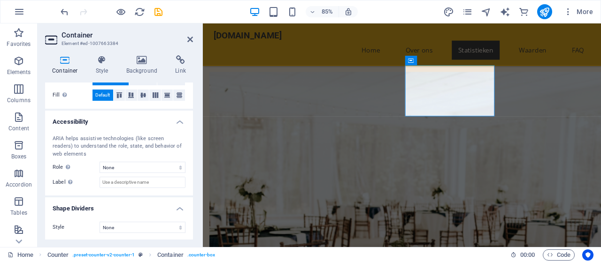
scroll to position [0, 0]
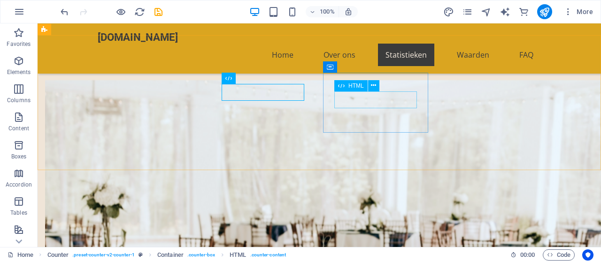
click at [340, 86] on icon at bounding box center [341, 85] width 7 height 11
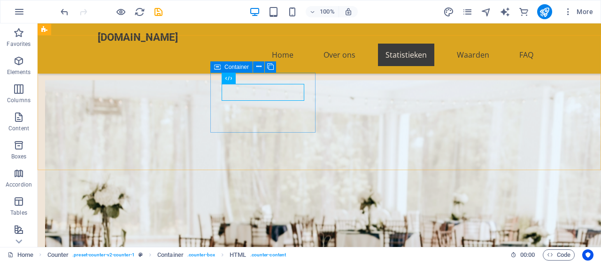
click at [228, 81] on icon at bounding box center [228, 78] width 7 height 11
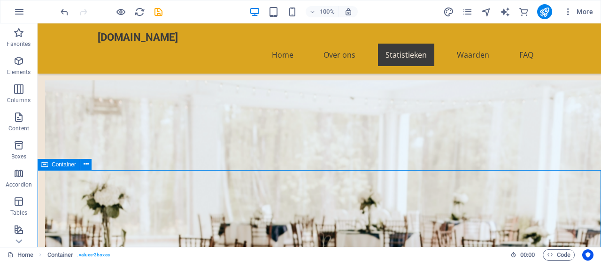
click at [548, 13] on icon "publish" at bounding box center [544, 12] width 11 height 11
checkbox input "false"
